Goal: Task Accomplishment & Management: Complete application form

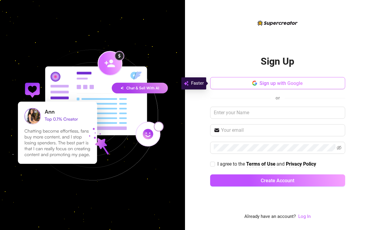
click at [250, 82] on button "Sign up with Google" at bounding box center [277, 83] width 135 height 12
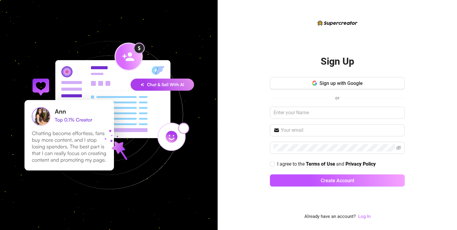
click at [169, 84] on img at bounding box center [108, 115] width 209 height 209
click at [168, 86] on img at bounding box center [108, 115] width 209 height 209
click at [315, 84] on icon "button" at bounding box center [315, 83] width 5 height 5
click at [123, 58] on img at bounding box center [108, 115] width 209 height 209
click at [315, 80] on span "button" at bounding box center [315, 83] width 5 height 6
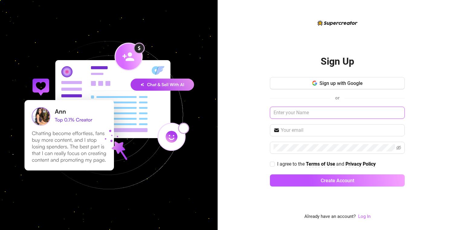
click at [307, 112] on input "text" at bounding box center [337, 113] width 135 height 12
click at [369, 106] on div "Sign Up Sign up with Google or I agree to the Terms of Use and Privacy Policy C…" at bounding box center [338, 115] width 240 height 230
click at [343, 113] on input "text" at bounding box center [337, 113] width 135 height 12
click at [288, 132] on input "text" at bounding box center [341, 130] width 120 height 7
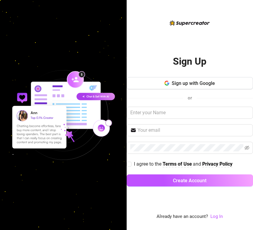
click at [131, 49] on div "Sign Up Sign up with Google or I agree to the Terms of Use and Privacy Policy C…" at bounding box center [190, 119] width 127 height 145
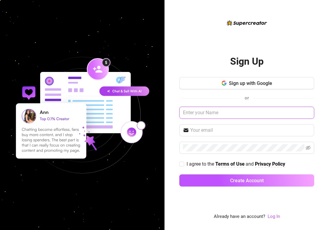
click at [224, 111] on input "text" at bounding box center [246, 113] width 135 height 12
type input "[PERSON_NAME]"
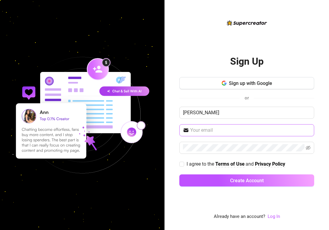
click at [213, 135] on span at bounding box center [246, 130] width 135 height 12
click at [214, 132] on input "text" at bounding box center [250, 130] width 120 height 7
paste input "[EMAIL_ADDRESS][DOMAIN_NAME]"
type input "[EMAIL_ADDRESS][DOMAIN_NAME]"
click at [181, 164] on input "I agree to the Terms of Use and Privacy Policy" at bounding box center [181, 164] width 4 height 4
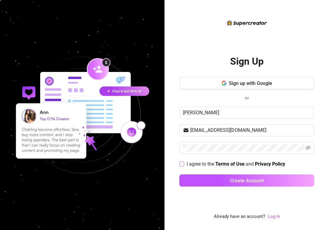
checkbox input "true"
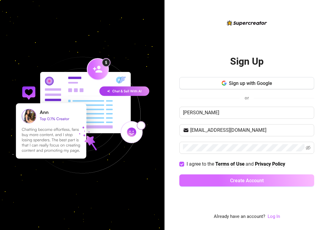
click at [205, 176] on button "Create Account" at bounding box center [246, 181] width 135 height 12
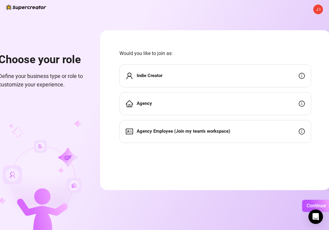
click at [171, 70] on div "Indie Creator" at bounding box center [216, 75] width 192 height 23
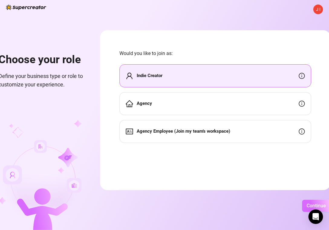
click at [322, 206] on span "Continue" at bounding box center [316, 206] width 19 height 6
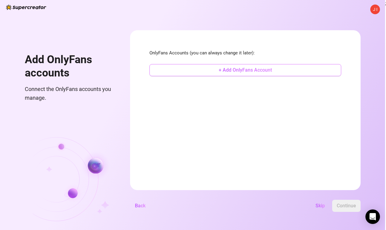
click at [248, 71] on span "+ Add OnlyFans Account" at bounding box center [245, 70] width 53 height 6
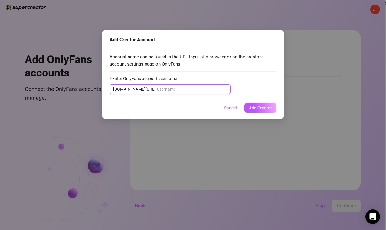
paste input "vallycakes"
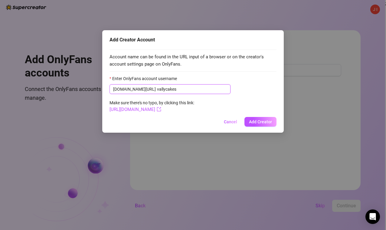
click at [157, 90] on input "vallycakes" at bounding box center [192, 89] width 70 height 7
type input "vallycakes"
click at [152, 110] on link "[URL][DOMAIN_NAME]" at bounding box center [136, 109] width 52 height 5
click at [202, 102] on form "Enter OnlyFans account username [DOMAIN_NAME][URL] vallycakes Make sure there's…" at bounding box center [193, 94] width 167 height 38
click at [161, 108] on link "[URL][DOMAIN_NAME]" at bounding box center [136, 109] width 52 height 5
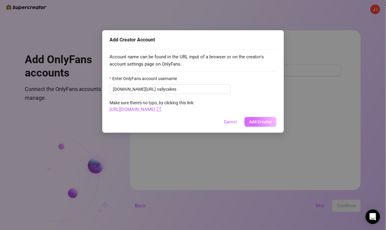
click at [260, 122] on span "Add Creator" at bounding box center [260, 122] width 23 height 5
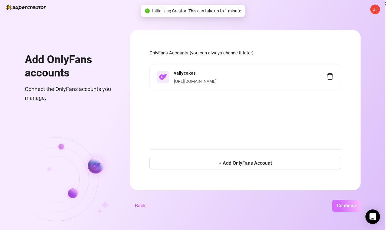
click at [345, 207] on span "Continue" at bounding box center [346, 206] width 19 height 6
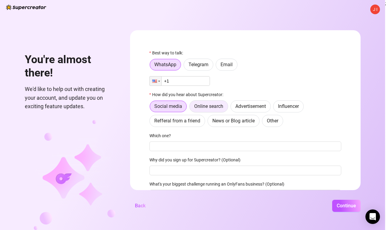
scroll to position [34, 0]
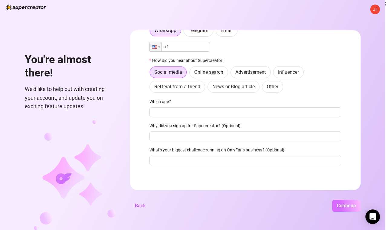
click at [339, 205] on span "Continue" at bounding box center [346, 206] width 19 height 6
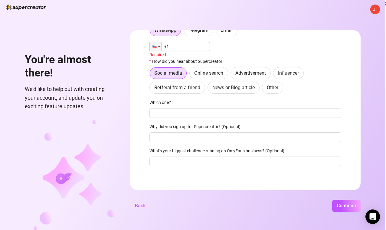
scroll to position [0, 0]
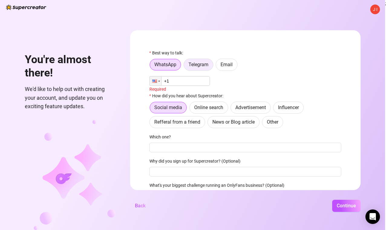
click at [209, 65] on label "Telegram" at bounding box center [199, 65] width 30 height 12
click at [185, 66] on input "Telegram" at bounding box center [185, 66] width 0 height 0
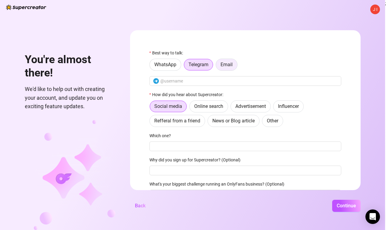
click at [228, 64] on span "Email" at bounding box center [227, 65] width 12 height 6
click at [218, 66] on input "Email" at bounding box center [218, 66] width 0 height 0
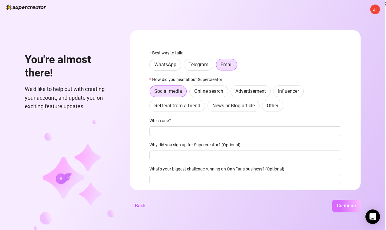
click at [352, 204] on span "Continue" at bounding box center [346, 206] width 19 height 6
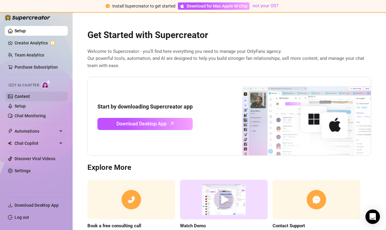
click at [25, 96] on link "Content" at bounding box center [22, 96] width 15 height 5
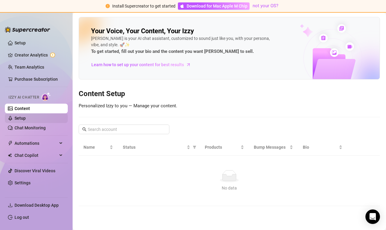
click at [26, 118] on link "Setup" at bounding box center [20, 118] width 11 height 5
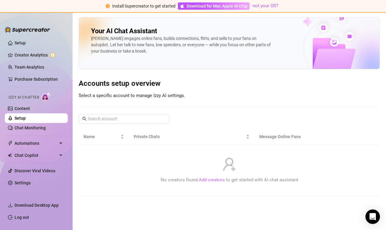
click at [211, 180] on link "Add creators" at bounding box center [212, 179] width 26 height 5
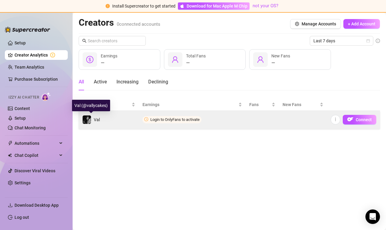
click at [87, 119] on img at bounding box center [87, 120] width 8 height 8
click at [182, 123] on span "Login to OnlyFans to activate" at bounding box center [171, 119] width 59 height 7
click at [350, 118] on img "button" at bounding box center [350, 119] width 6 height 6
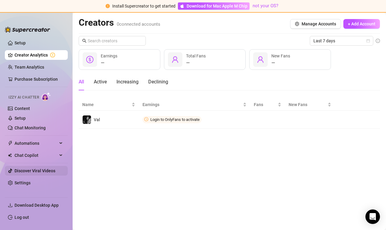
click at [48, 169] on link "Discover Viral Videos" at bounding box center [35, 171] width 41 height 5
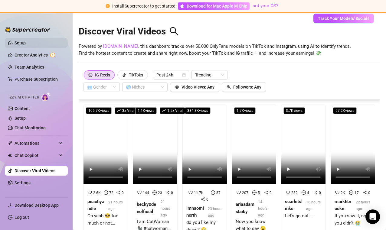
click at [19, 43] on link "Setup" at bounding box center [20, 43] width 11 height 5
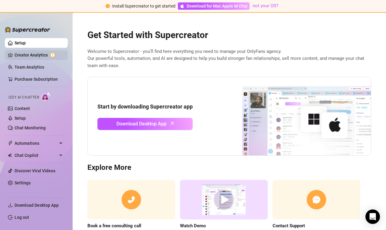
click at [23, 56] on link "Creator Analytics" at bounding box center [39, 55] width 48 height 10
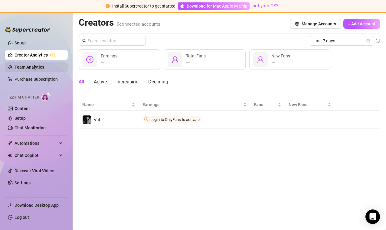
click at [30, 69] on link "Team Analytics" at bounding box center [30, 67] width 30 height 5
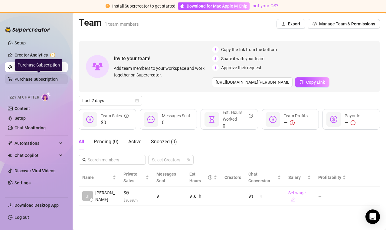
click at [34, 80] on link "Purchase Subscription" at bounding box center [39, 79] width 48 height 10
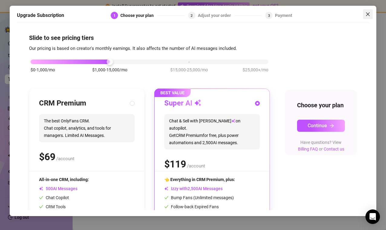
click at [368, 11] on button "Close" at bounding box center [368, 14] width 10 height 10
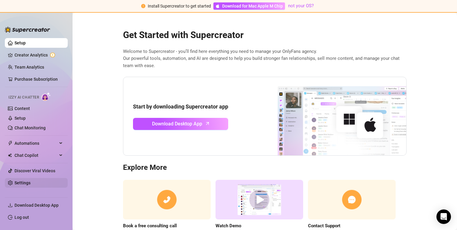
click at [29, 182] on link "Settings" at bounding box center [23, 183] width 16 height 5
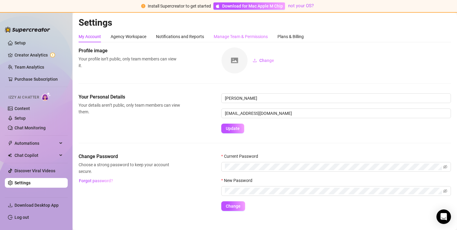
click at [241, 31] on div "Manage Team & Permissions" at bounding box center [241, 36] width 54 height 11
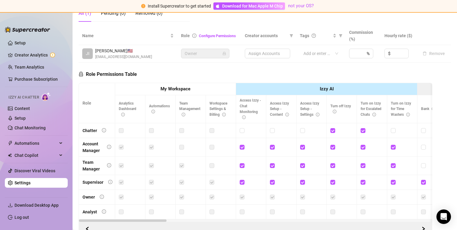
scroll to position [129, 0]
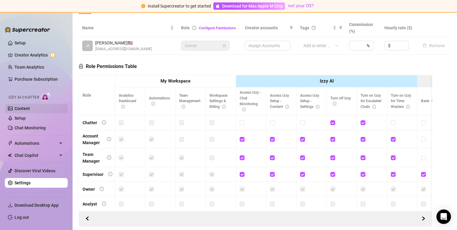
click at [26, 109] on link "Content" at bounding box center [22, 108] width 15 height 5
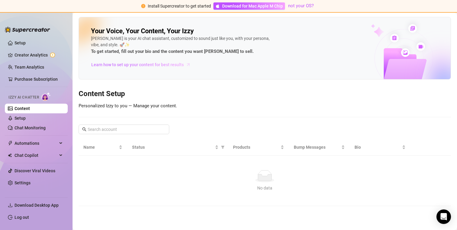
click at [121, 62] on span "Learn how to set up your content for best results" at bounding box center [137, 64] width 93 height 7
